Goal: Transaction & Acquisition: Purchase product/service

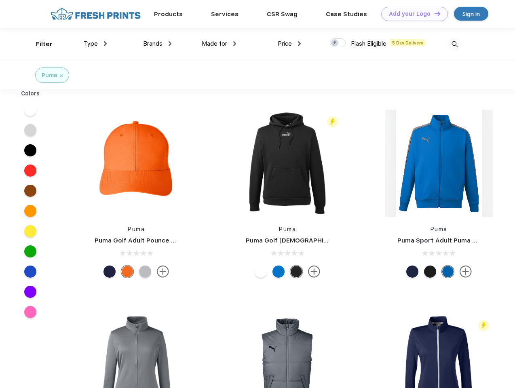
click at [412, 14] on link "Add your Logo Design Tool" at bounding box center [414, 14] width 67 height 14
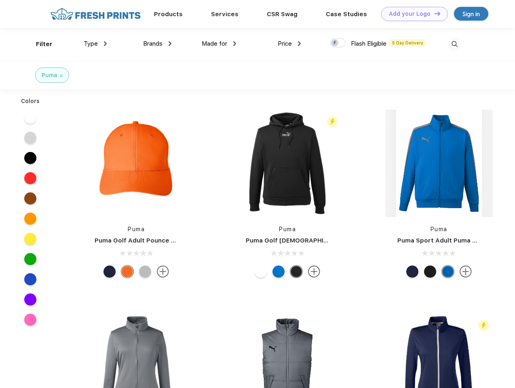
click at [0, 0] on div "Design Tool" at bounding box center [0, 0] width 0 height 0
click at [434, 13] on link "Add your Logo Design Tool" at bounding box center [414, 14] width 67 height 14
click at [39, 44] on div "Filter" at bounding box center [44, 44] width 17 height 9
click at [95, 44] on span "Type" at bounding box center [91, 43] width 14 height 7
click at [157, 44] on span "Brands" at bounding box center [152, 43] width 19 height 7
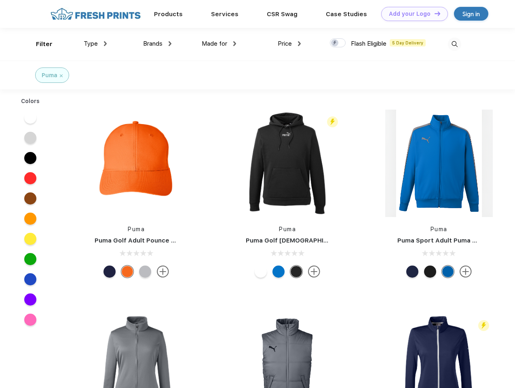
click at [219, 44] on span "Made for" at bounding box center [214, 43] width 25 height 7
click at [290, 44] on span "Price" at bounding box center [285, 43] width 14 height 7
click at [338, 43] on div at bounding box center [338, 42] width 16 height 9
click at [335, 43] on input "checkbox" at bounding box center [332, 40] width 5 height 5
click at [455, 44] on img at bounding box center [454, 44] width 13 height 13
